Goal: Task Accomplishment & Management: Manage account settings

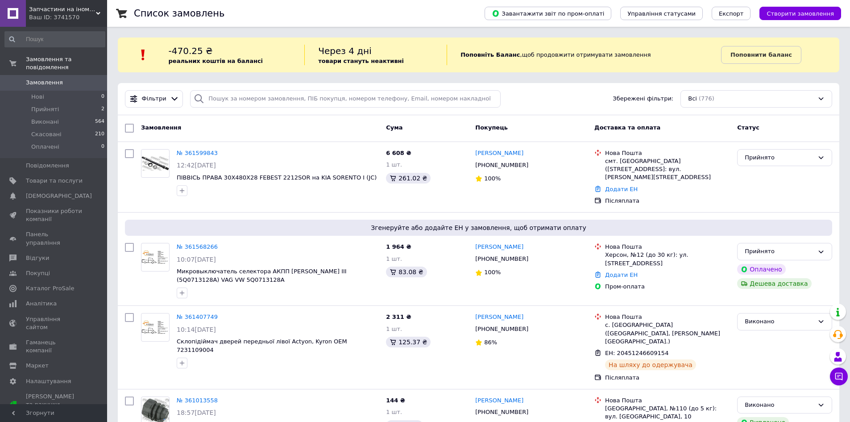
click at [190, 151] on link "№ 361599843" at bounding box center [197, 152] width 41 height 7
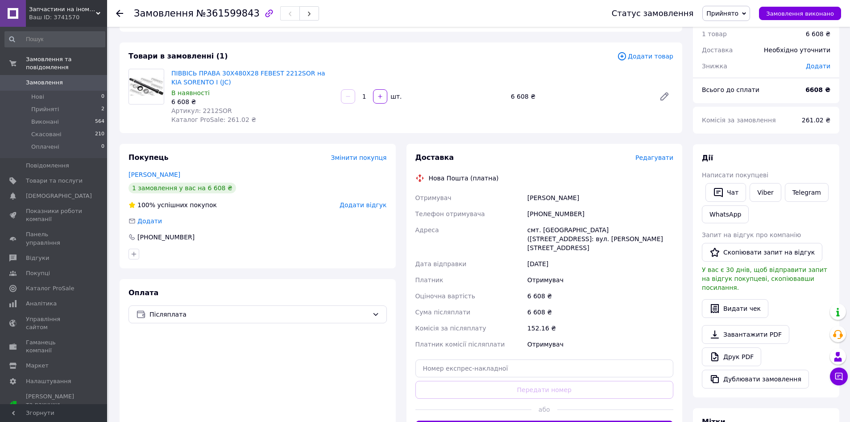
scroll to position [134, 0]
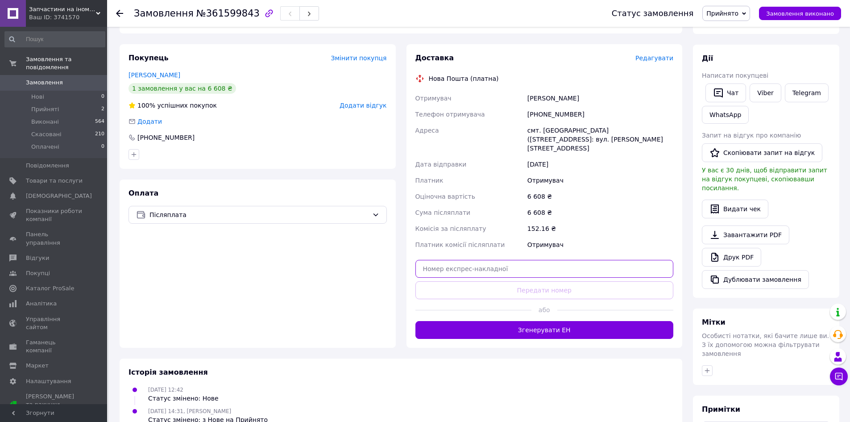
click at [483, 260] on input "text" at bounding box center [544, 269] width 258 height 18
paste input "20451247195242"
type input "20451247195242"
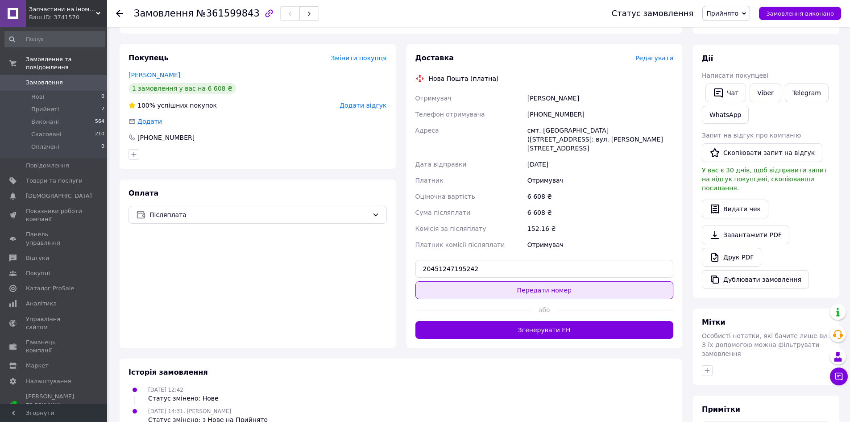
click at [475, 282] on button "Передати номер" at bounding box center [544, 290] width 258 height 18
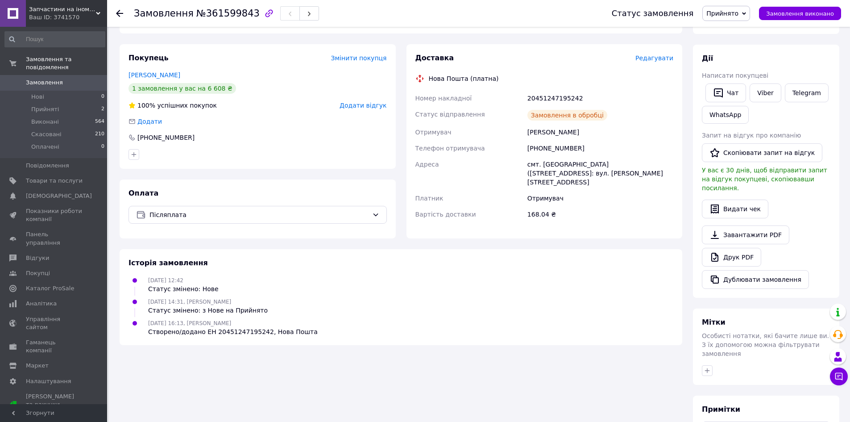
click at [738, 15] on span "Прийнято" at bounding box center [722, 13] width 32 height 7
click at [731, 28] on li "Виконано" at bounding box center [726, 31] width 47 height 13
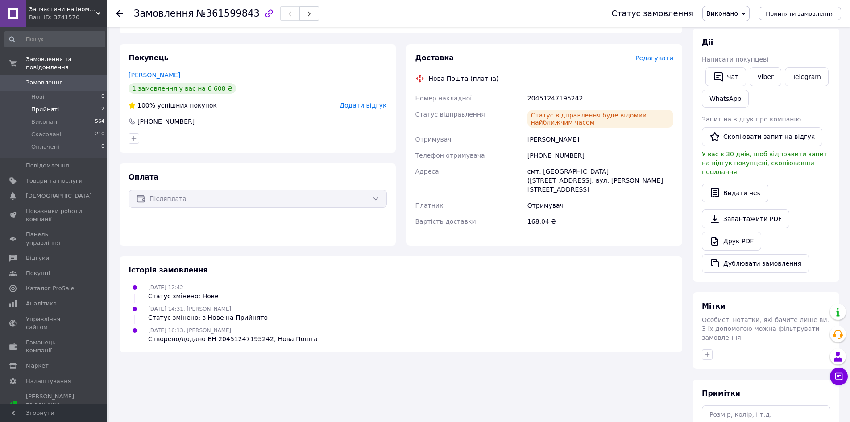
click at [45, 105] on span "Прийняті" at bounding box center [45, 109] width 28 height 8
